Goal: Entertainment & Leisure: Consume media (video, audio)

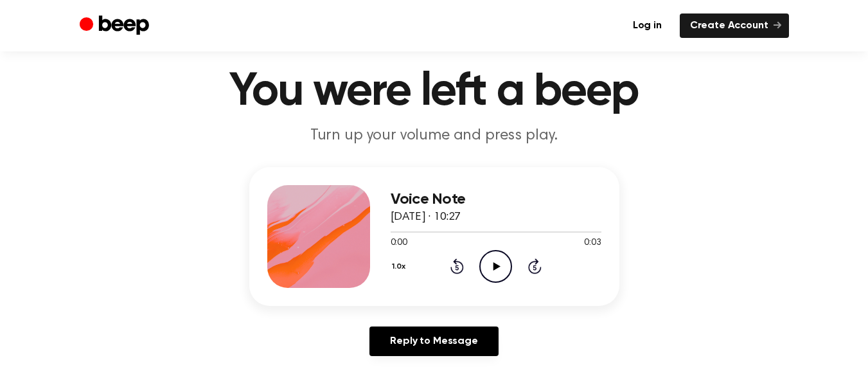
click at [487, 258] on icon "Play Audio" at bounding box center [495, 266] width 33 height 33
click at [487, 258] on icon "Pause Audio" at bounding box center [495, 266] width 33 height 33
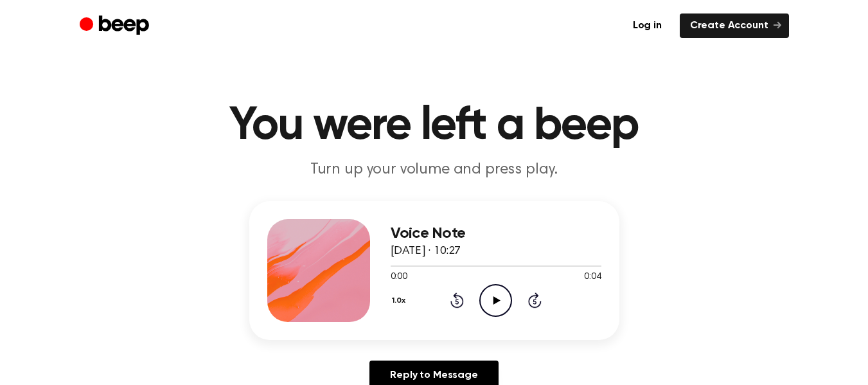
click at [511, 298] on circle at bounding box center [495, 300] width 31 height 31
